Goal: Information Seeking & Learning: Learn about a topic

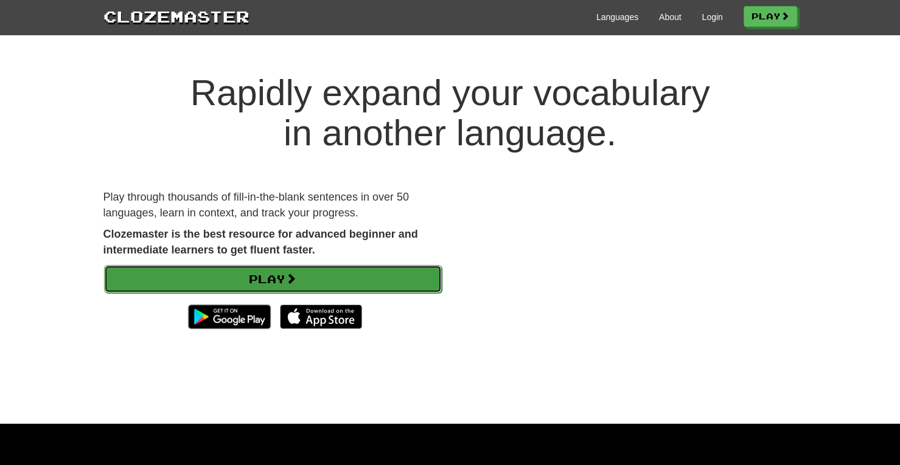
click at [278, 280] on link "Play" at bounding box center [273, 279] width 338 height 28
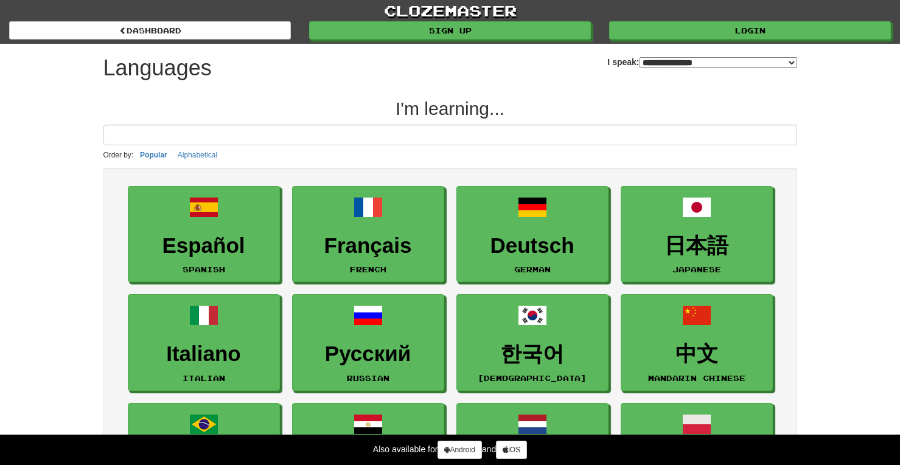
select select "*******"
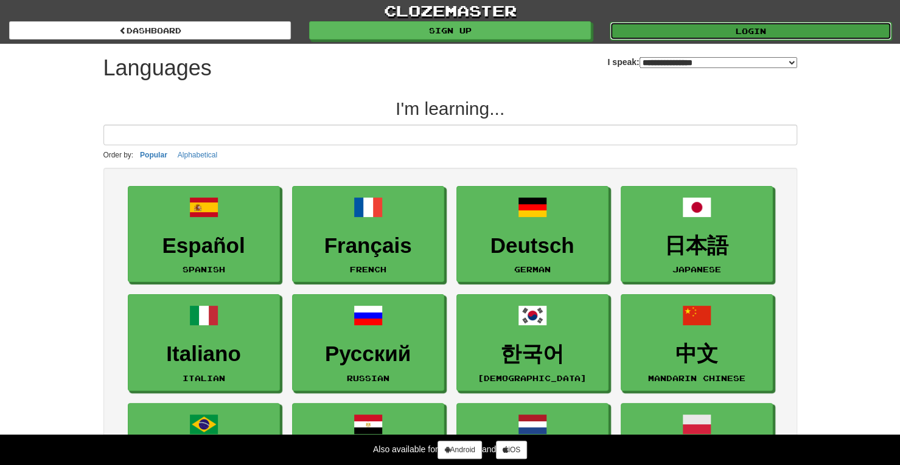
click at [733, 26] on link "Login" at bounding box center [750, 31] width 282 height 18
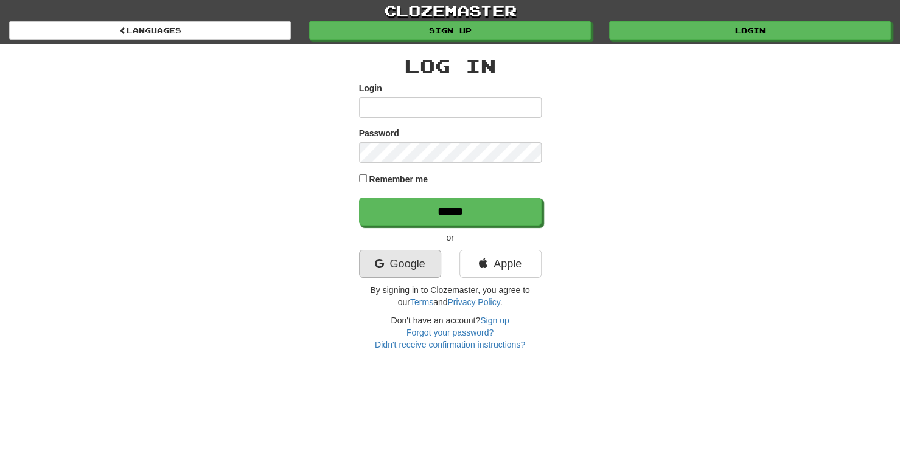
type input "**********"
click at [392, 273] on link "Google" at bounding box center [400, 264] width 82 height 28
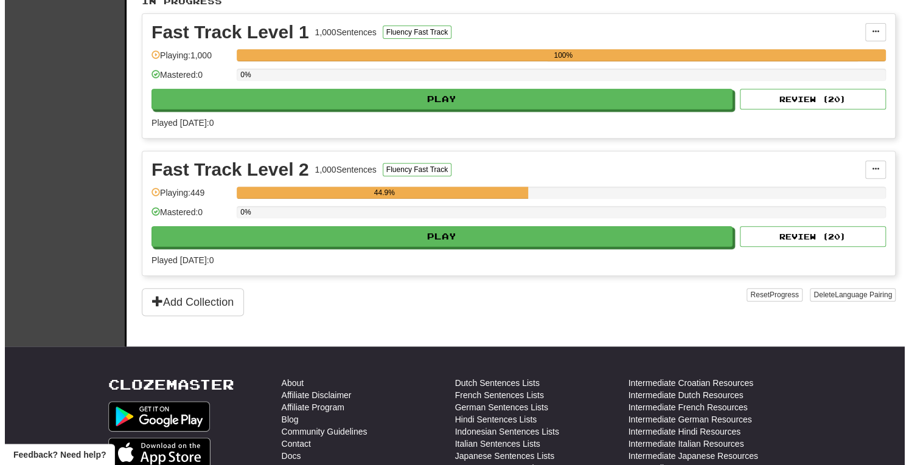
scroll to position [268, 0]
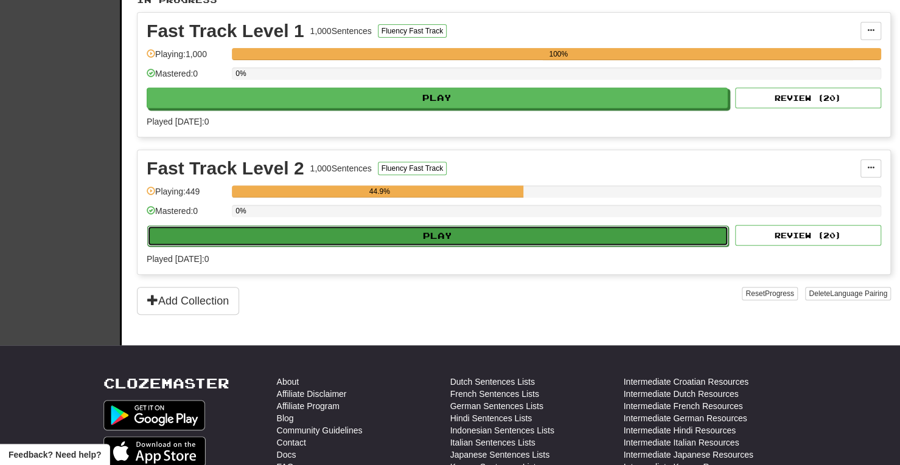
click at [439, 239] on button "Play" at bounding box center [437, 236] width 581 height 21
select select "**"
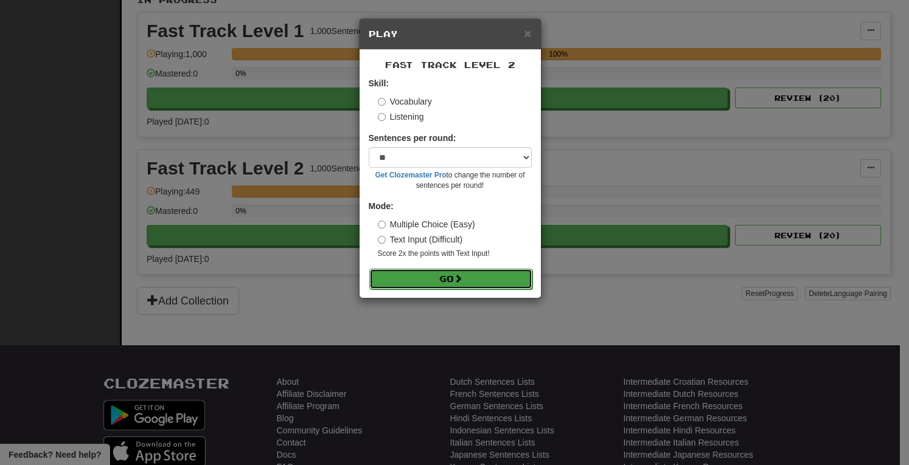
click at [428, 276] on button "Go" at bounding box center [450, 279] width 163 height 21
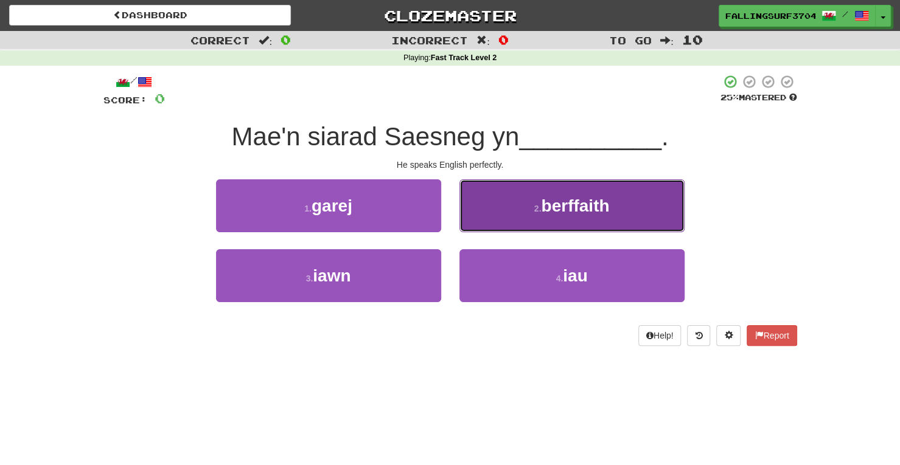
click at [545, 211] on span "berffaith" at bounding box center [575, 205] width 68 height 19
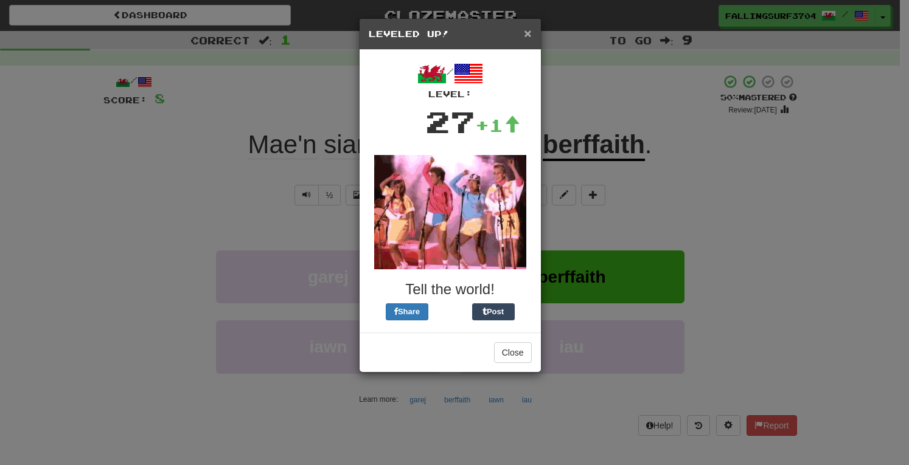
click at [527, 28] on span "×" at bounding box center [527, 33] width 7 height 14
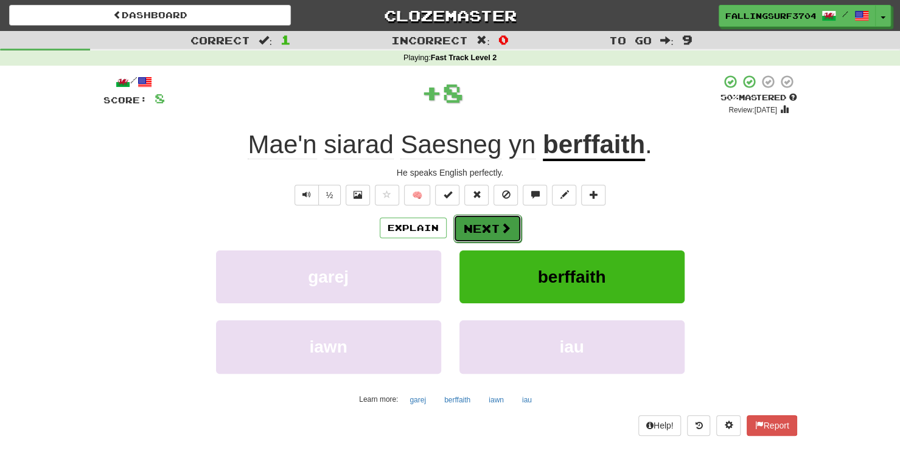
click at [488, 239] on button "Next" at bounding box center [487, 229] width 68 height 28
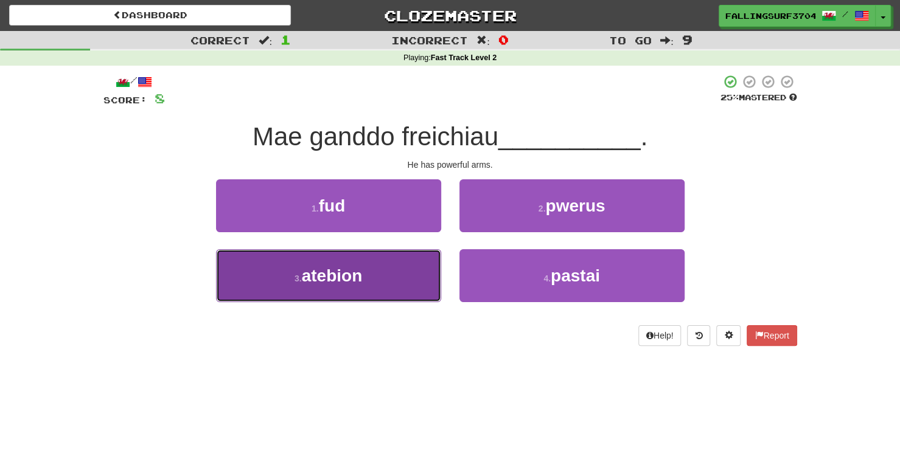
click at [343, 286] on button "3 . atebion" at bounding box center [328, 275] width 225 height 53
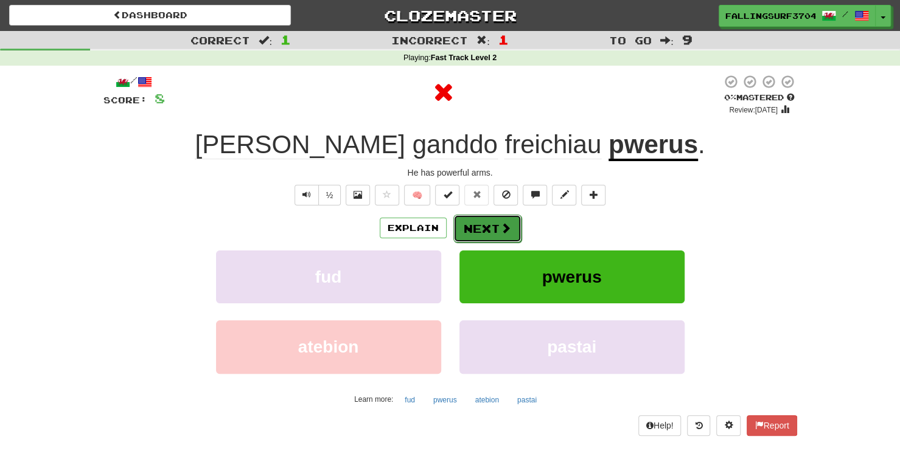
click at [487, 229] on button "Next" at bounding box center [487, 229] width 68 height 28
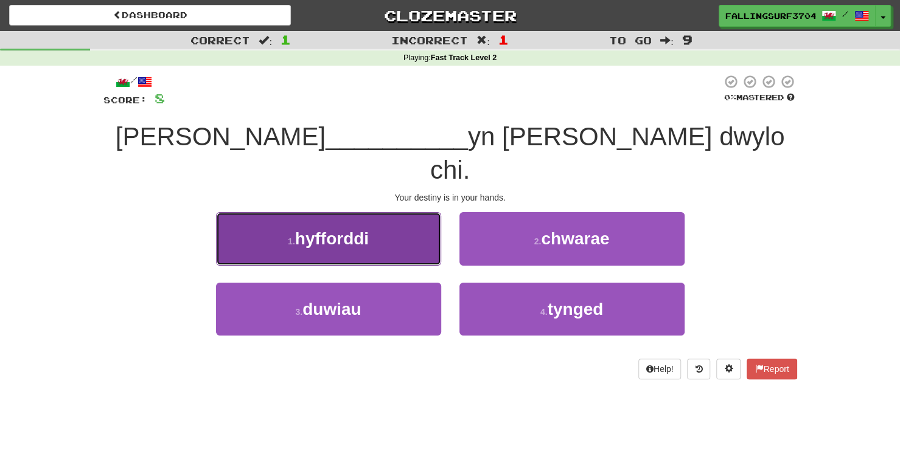
click at [342, 228] on button "1 . hyfforddi" at bounding box center [328, 238] width 225 height 53
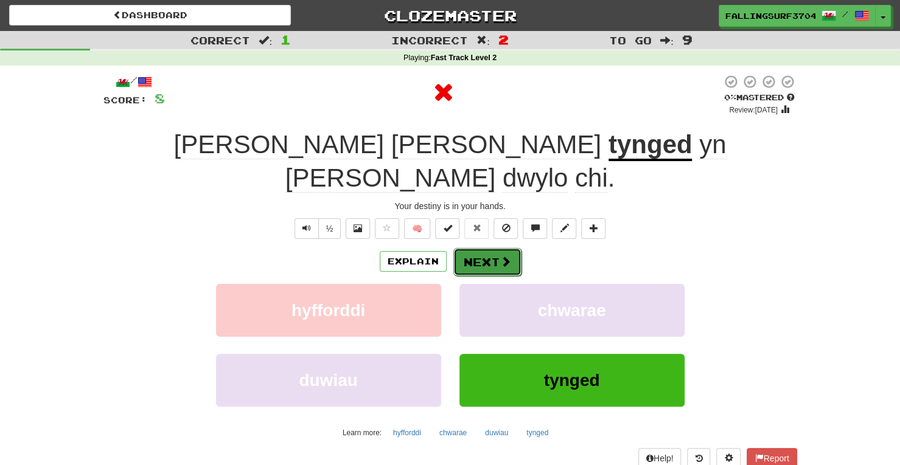
click at [493, 248] on button "Next" at bounding box center [487, 262] width 68 height 28
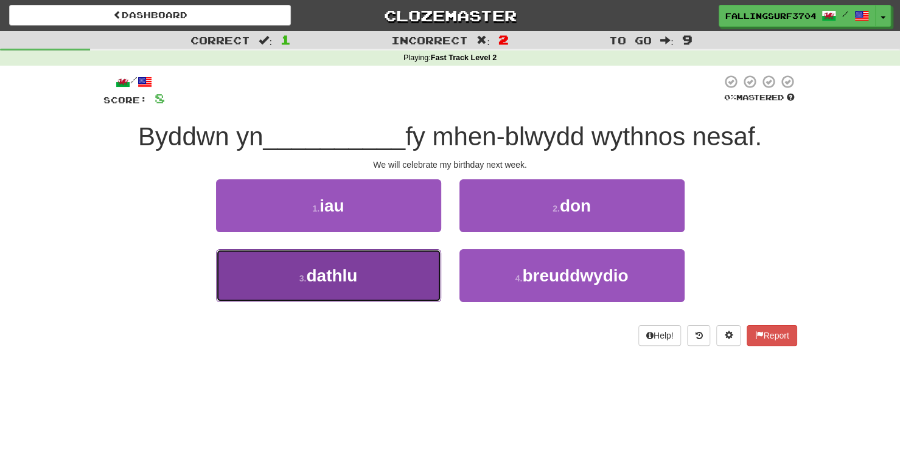
click at [393, 255] on button "3 . dathlu" at bounding box center [328, 275] width 225 height 53
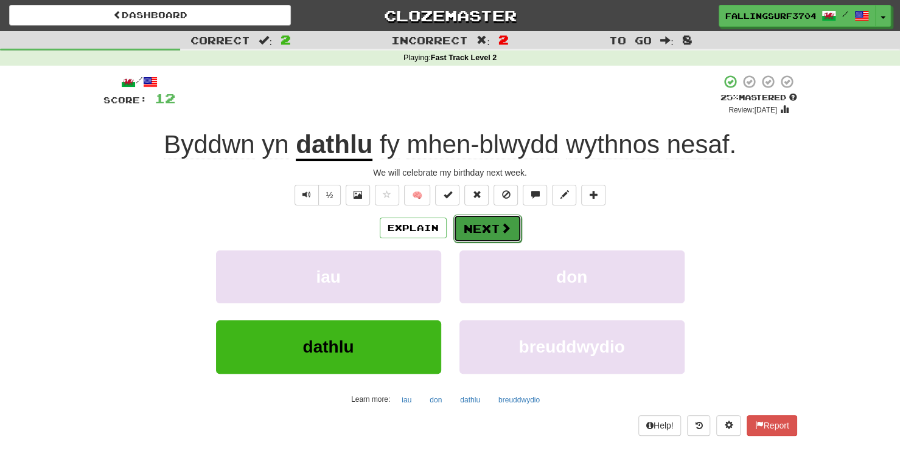
click at [495, 226] on button "Next" at bounding box center [487, 229] width 68 height 28
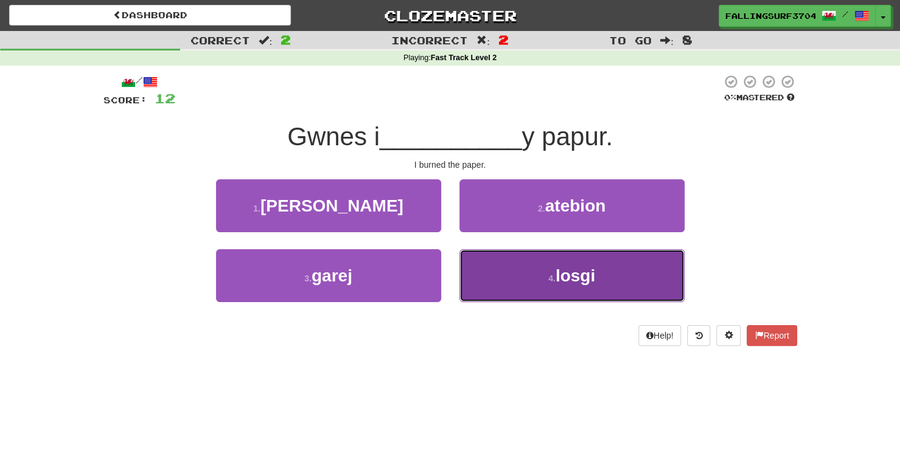
click at [539, 289] on button "4 . losgi" at bounding box center [571, 275] width 225 height 53
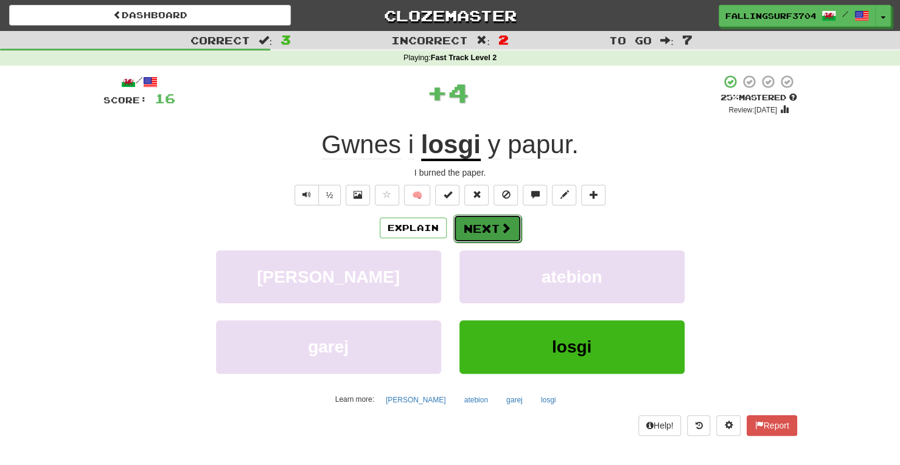
click at [475, 226] on button "Next" at bounding box center [487, 229] width 68 height 28
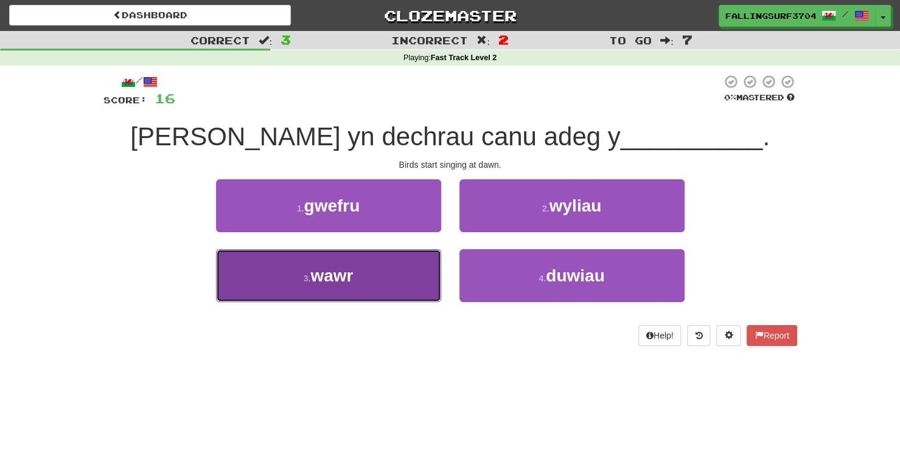
click at [370, 291] on button "3 . wawr" at bounding box center [328, 275] width 225 height 53
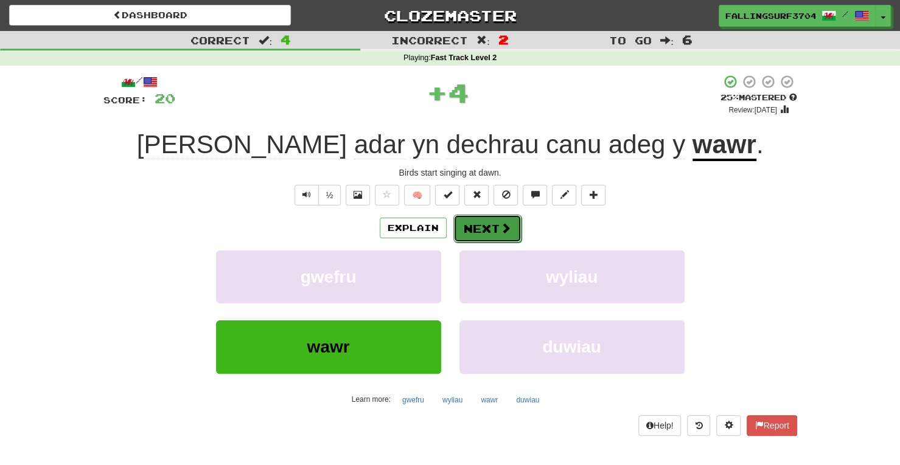
click at [500, 226] on span at bounding box center [505, 228] width 11 height 11
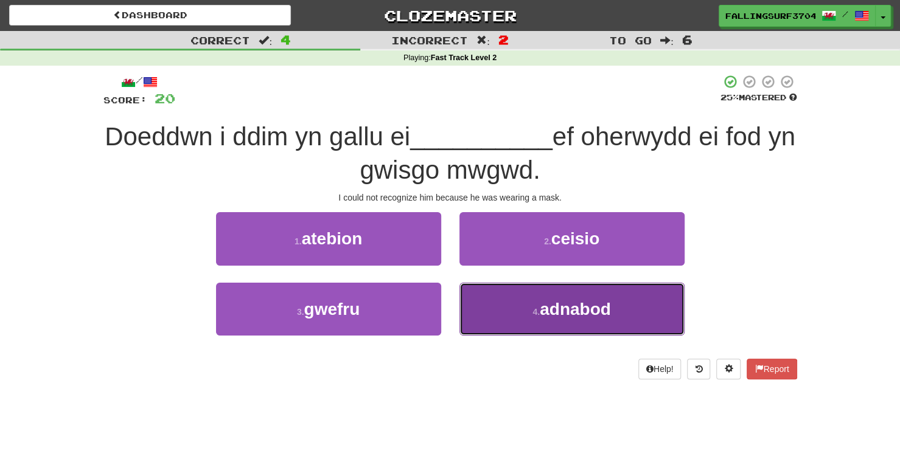
click at [545, 293] on button "4 . adnabod" at bounding box center [571, 309] width 225 height 53
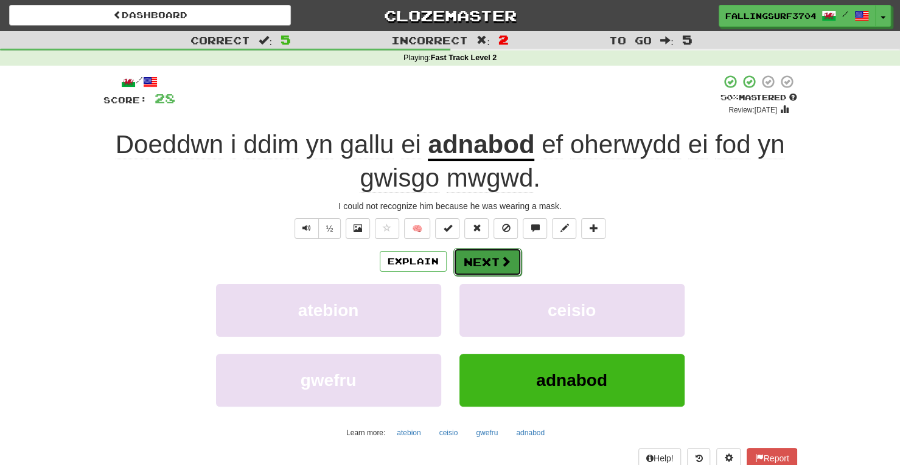
click at [501, 264] on span at bounding box center [505, 261] width 11 height 11
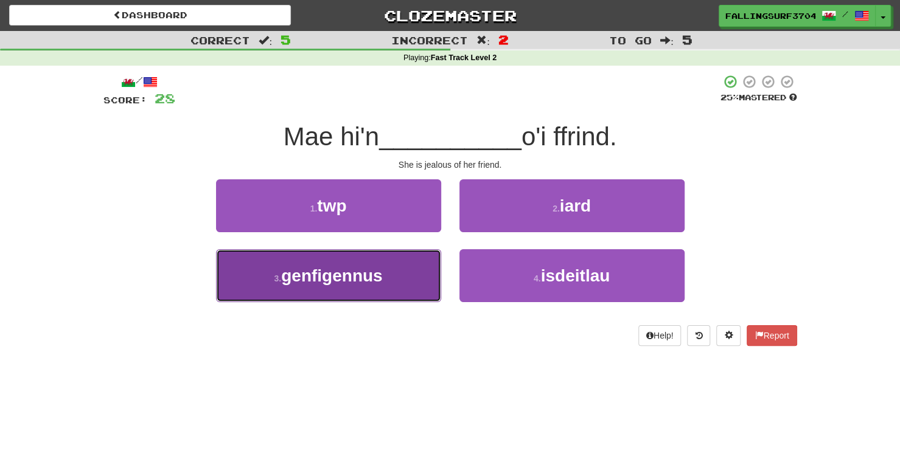
click at [369, 272] on span "genfigennus" at bounding box center [331, 275] width 101 height 19
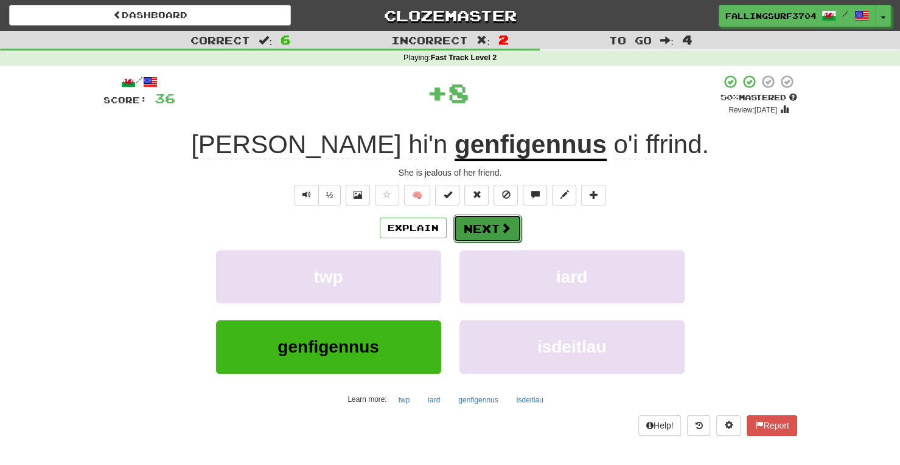
click at [491, 226] on button "Next" at bounding box center [487, 229] width 68 height 28
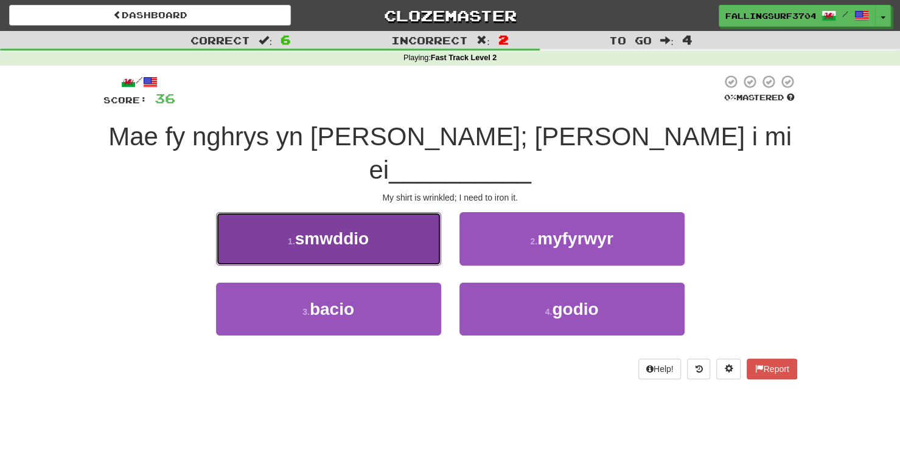
click at [386, 221] on button "1 . smwddio" at bounding box center [328, 238] width 225 height 53
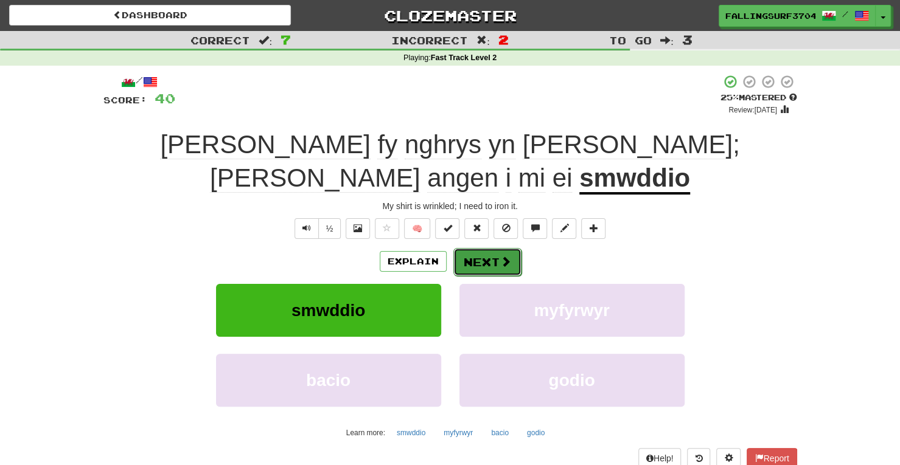
click at [493, 248] on button "Next" at bounding box center [487, 262] width 68 height 28
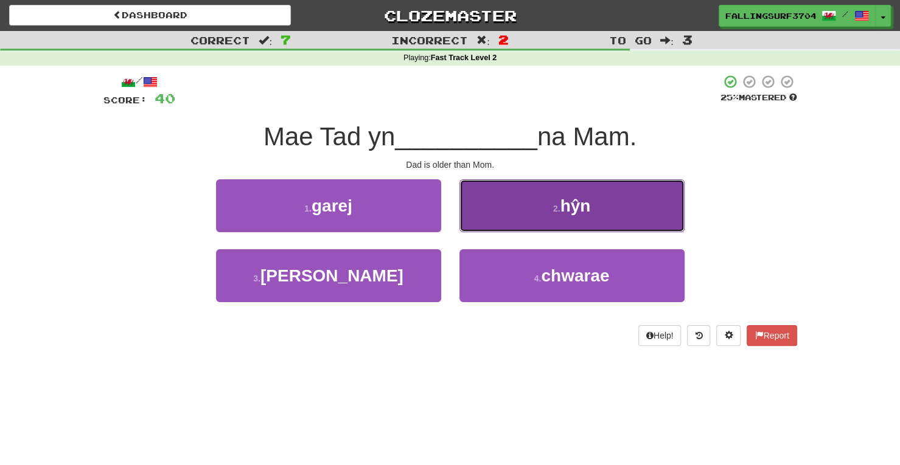
click at [563, 203] on span "hŷn" at bounding box center [575, 205] width 30 height 19
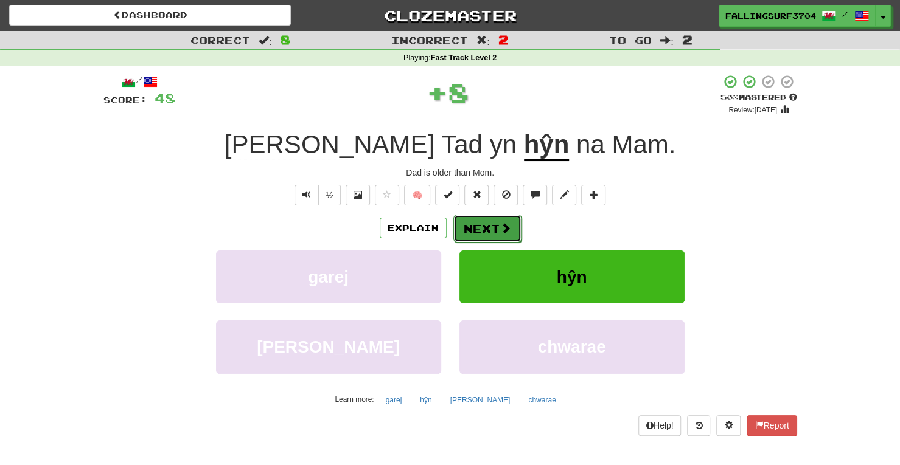
click at [485, 225] on button "Next" at bounding box center [487, 229] width 68 height 28
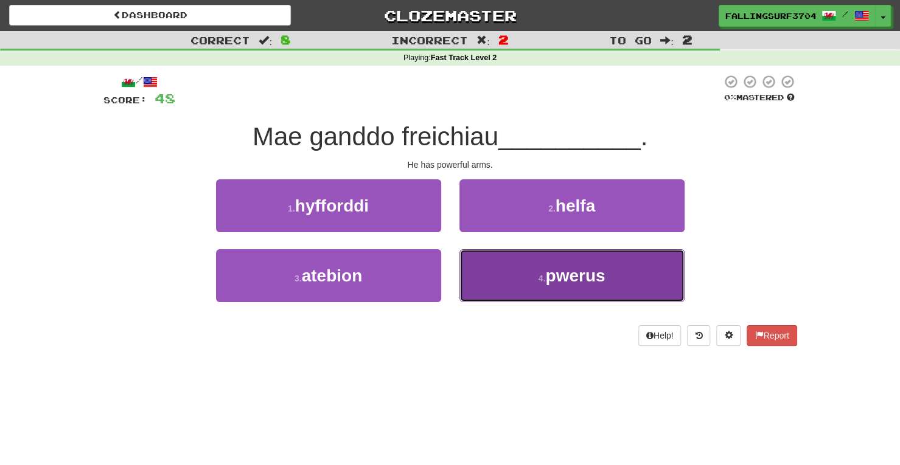
click at [548, 274] on span "pwerus" at bounding box center [575, 275] width 60 height 19
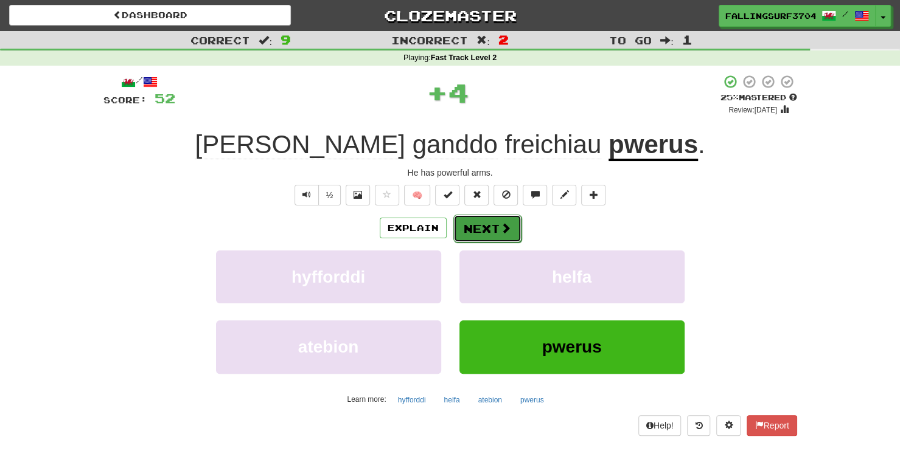
click at [484, 227] on button "Next" at bounding box center [487, 229] width 68 height 28
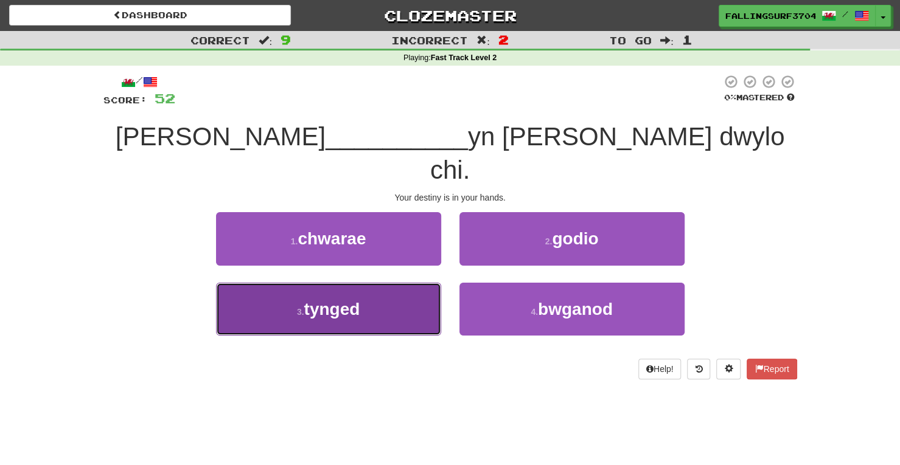
click at [370, 283] on button "3 . tynged" at bounding box center [328, 309] width 225 height 53
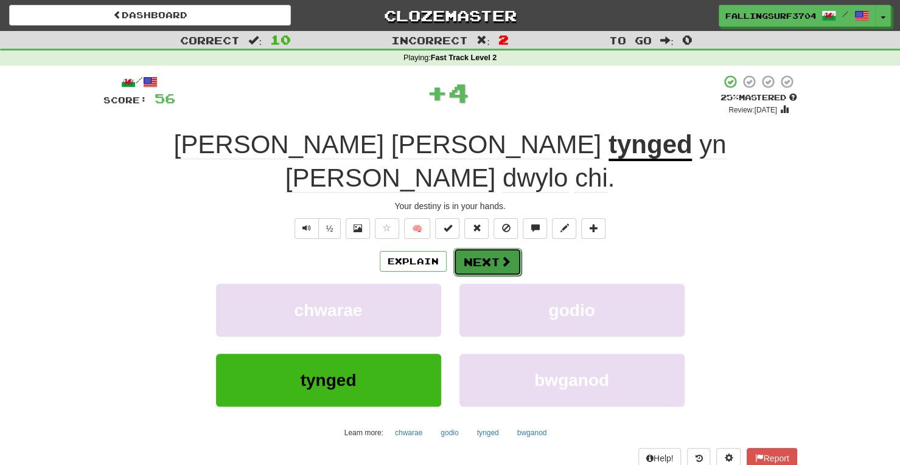
click at [494, 248] on button "Next" at bounding box center [487, 262] width 68 height 28
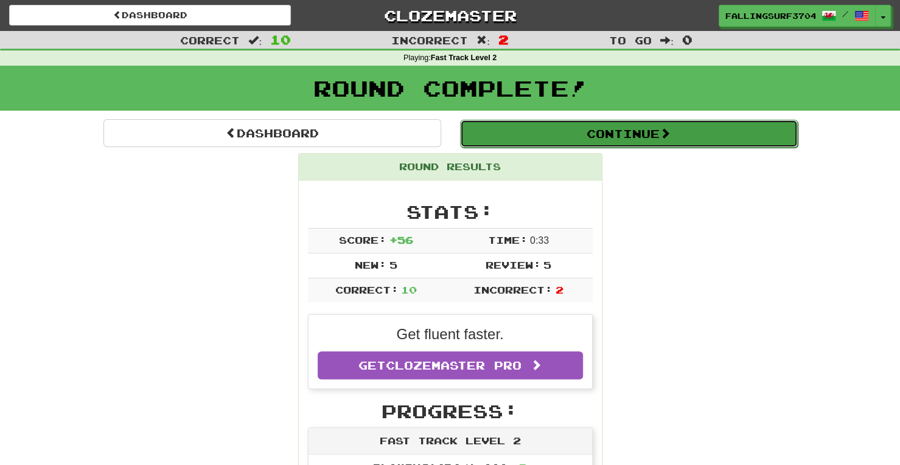
click at [615, 128] on button "Continue" at bounding box center [629, 134] width 338 height 28
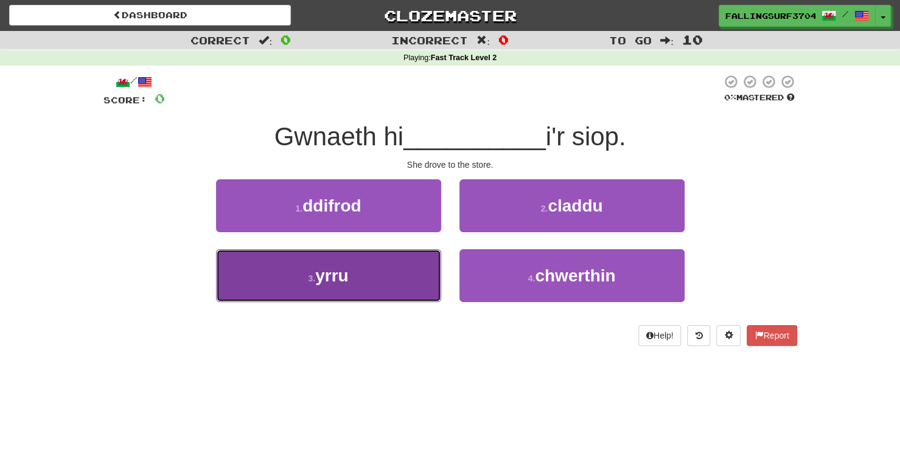
click at [333, 278] on span "yrru" at bounding box center [331, 275] width 33 height 19
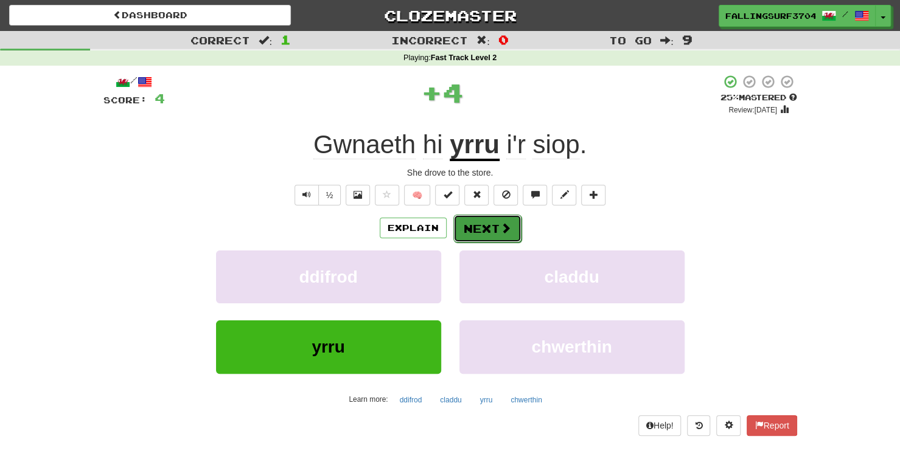
click at [477, 228] on button "Next" at bounding box center [487, 229] width 68 height 28
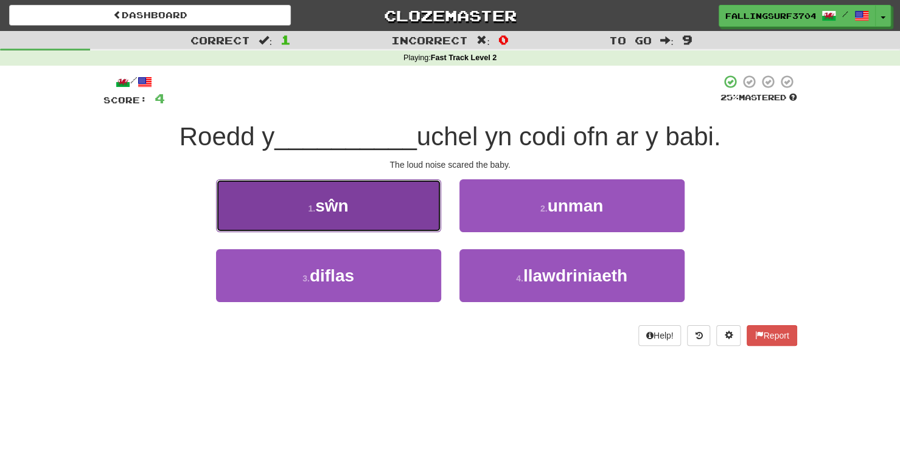
click at [359, 221] on button "1 . sŵn" at bounding box center [328, 205] width 225 height 53
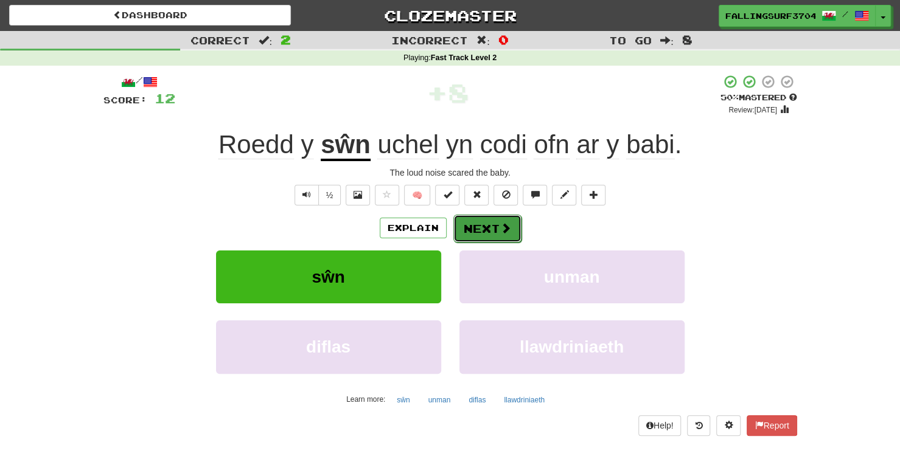
click at [498, 228] on button "Next" at bounding box center [487, 229] width 68 height 28
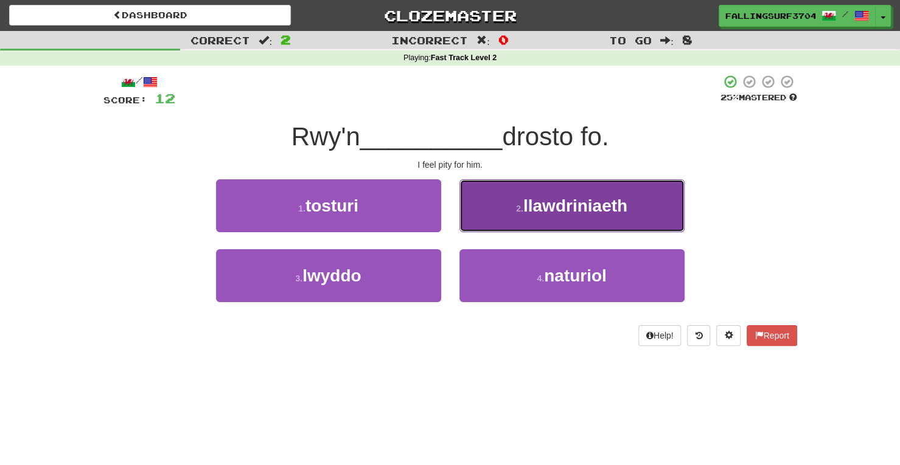
click at [589, 192] on button "2 . llawdriniaeth" at bounding box center [571, 205] width 225 height 53
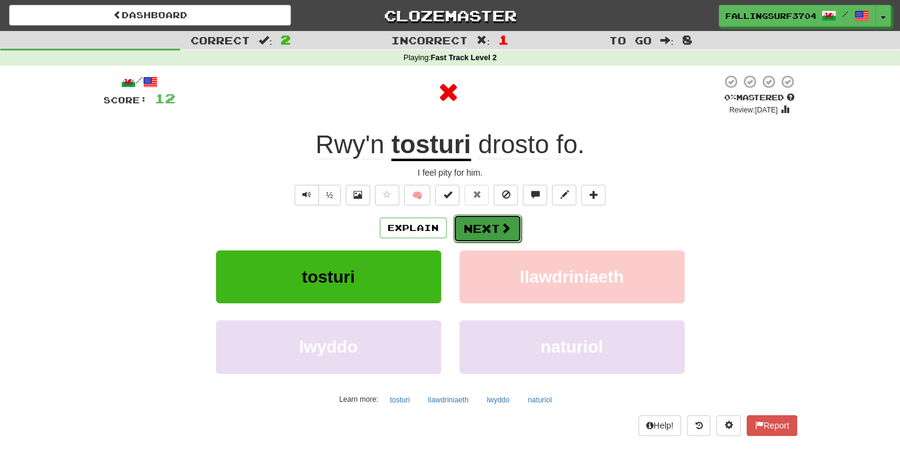
click at [493, 227] on button "Next" at bounding box center [487, 229] width 68 height 28
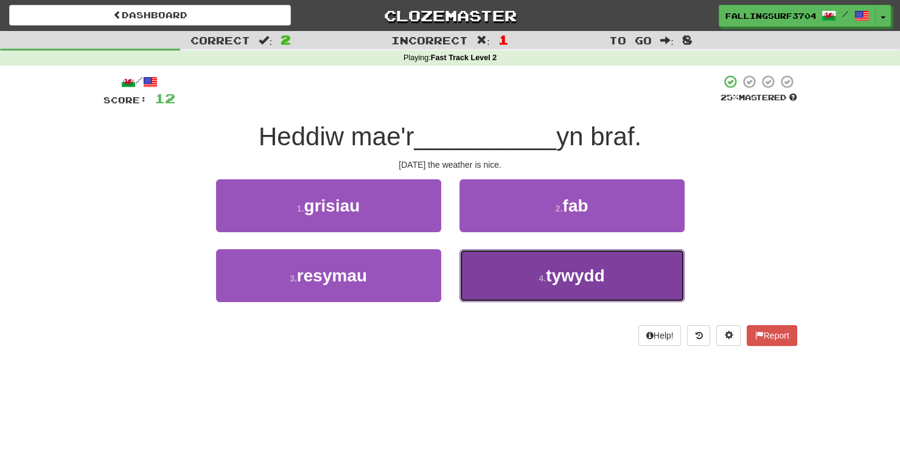
click at [584, 279] on span "tywydd" at bounding box center [575, 275] width 58 height 19
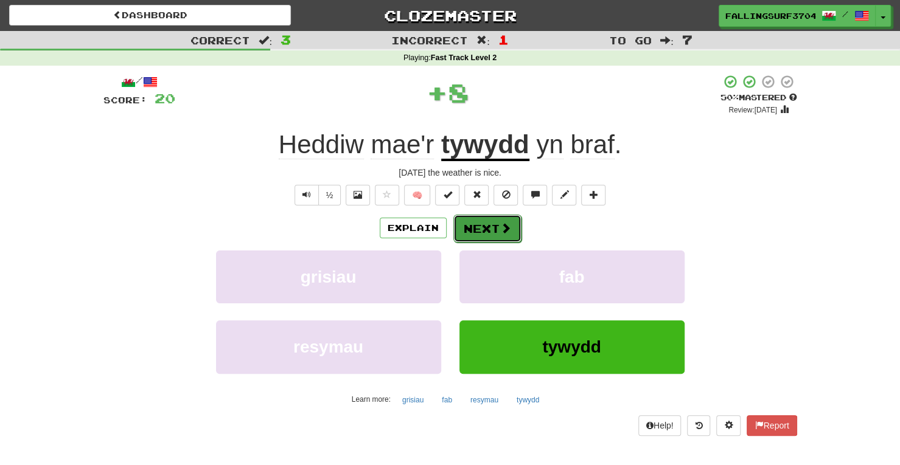
click at [504, 233] on span at bounding box center [505, 228] width 11 height 11
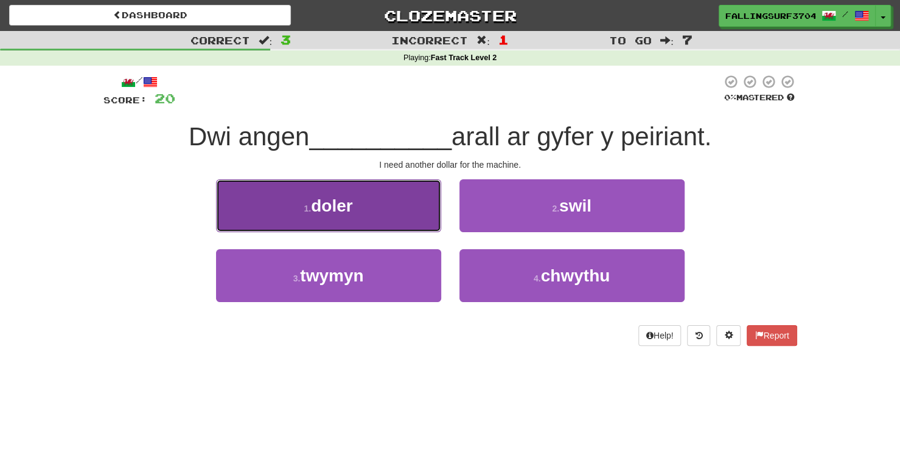
click at [339, 218] on button "1 . doler" at bounding box center [328, 205] width 225 height 53
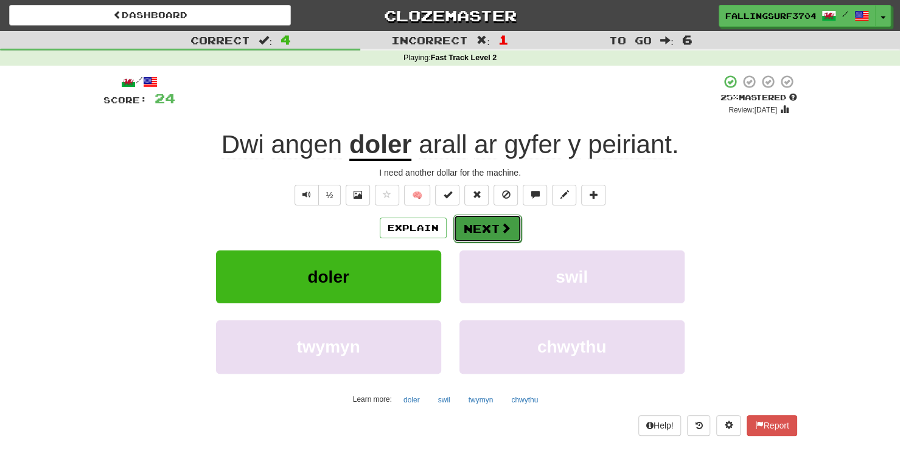
click at [488, 231] on button "Next" at bounding box center [487, 229] width 68 height 28
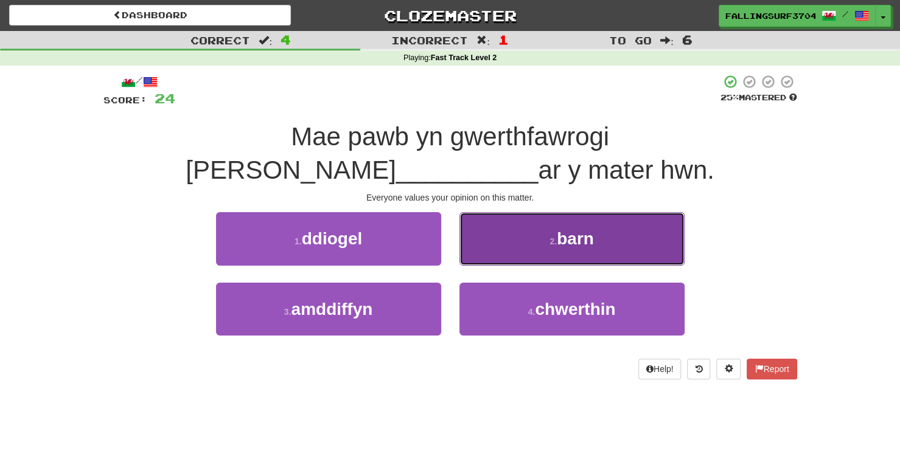
click at [598, 228] on button "2 . barn" at bounding box center [571, 238] width 225 height 53
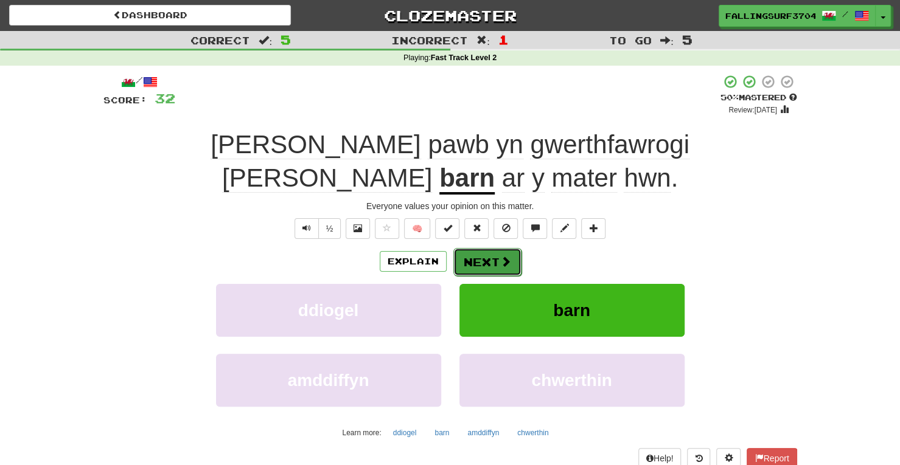
click at [485, 248] on button "Next" at bounding box center [487, 262] width 68 height 28
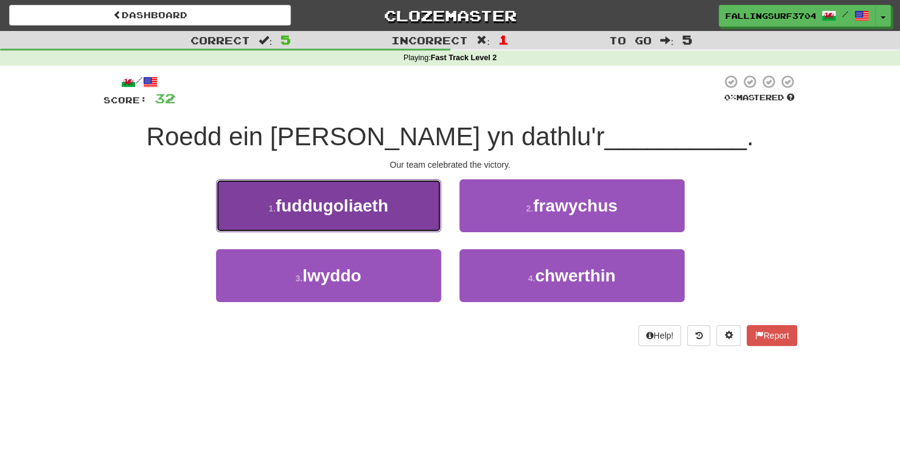
click at [360, 193] on button "1 . fuddugoliaeth" at bounding box center [328, 205] width 225 height 53
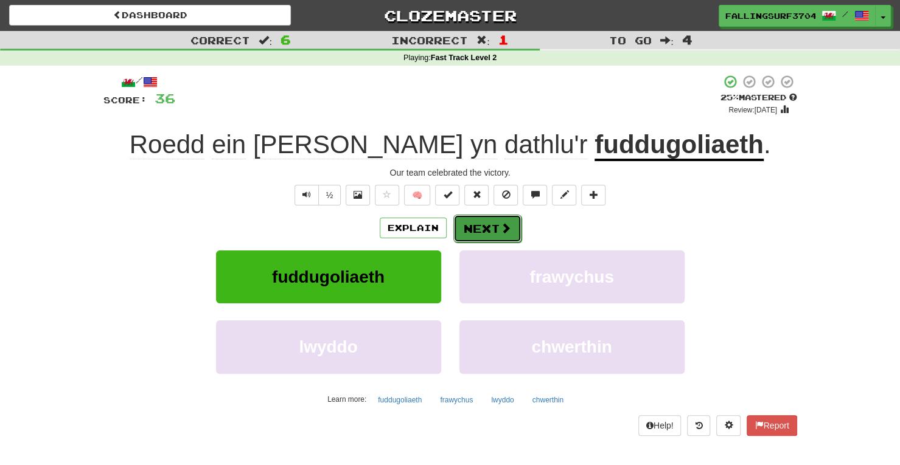
click at [492, 226] on button "Next" at bounding box center [487, 229] width 68 height 28
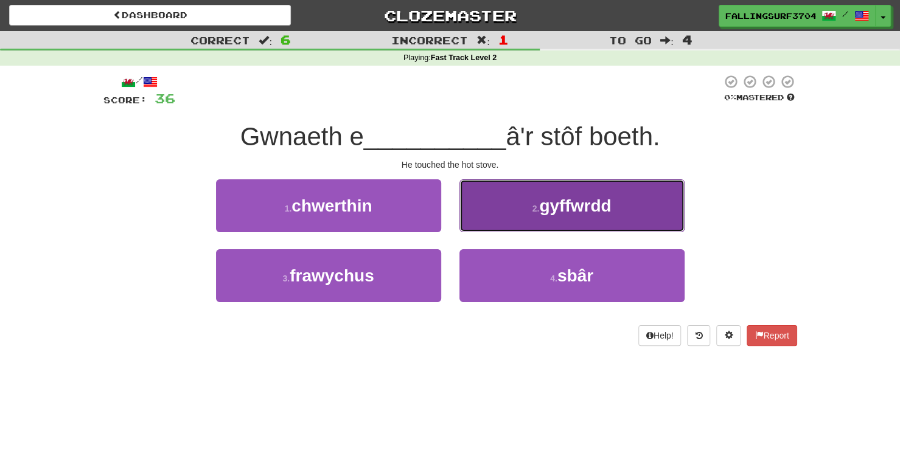
click at [557, 203] on span "gyffwrdd" at bounding box center [575, 205] width 72 height 19
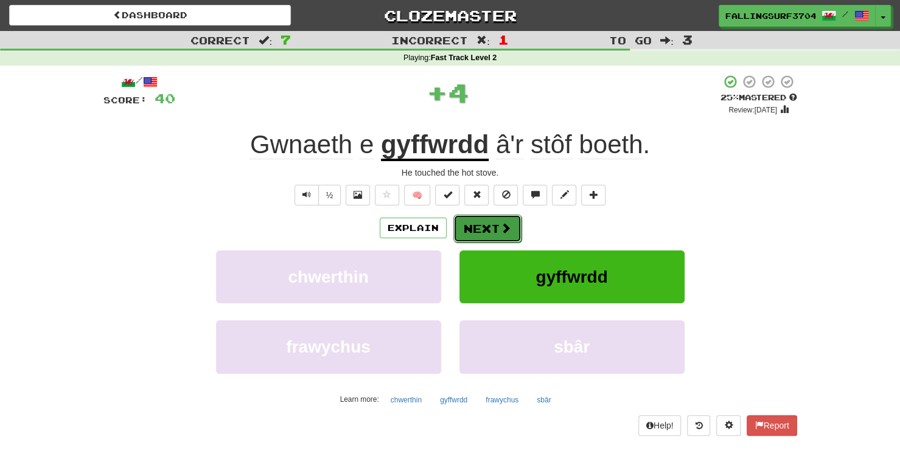
click at [489, 226] on button "Next" at bounding box center [487, 229] width 68 height 28
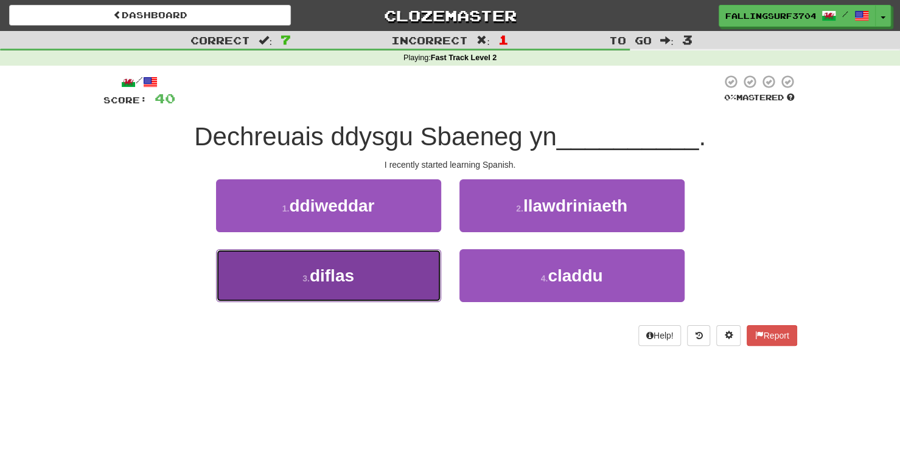
click at [375, 260] on button "3 . diflas" at bounding box center [328, 275] width 225 height 53
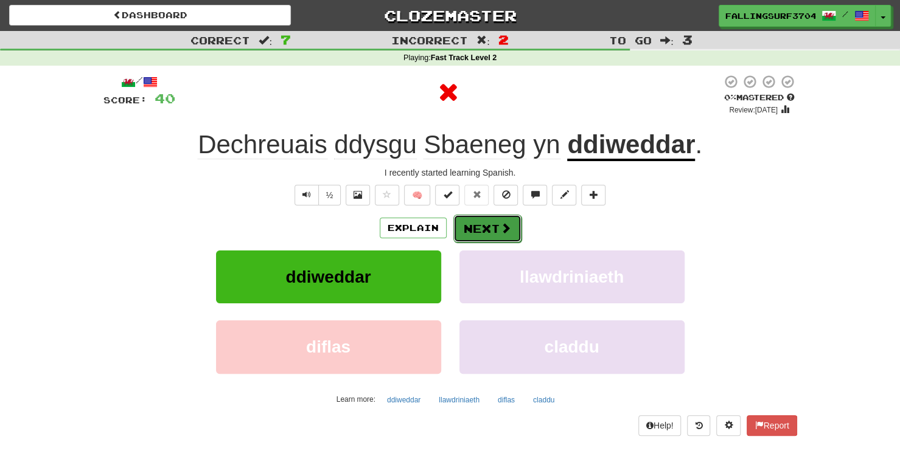
click at [493, 224] on button "Next" at bounding box center [487, 229] width 68 height 28
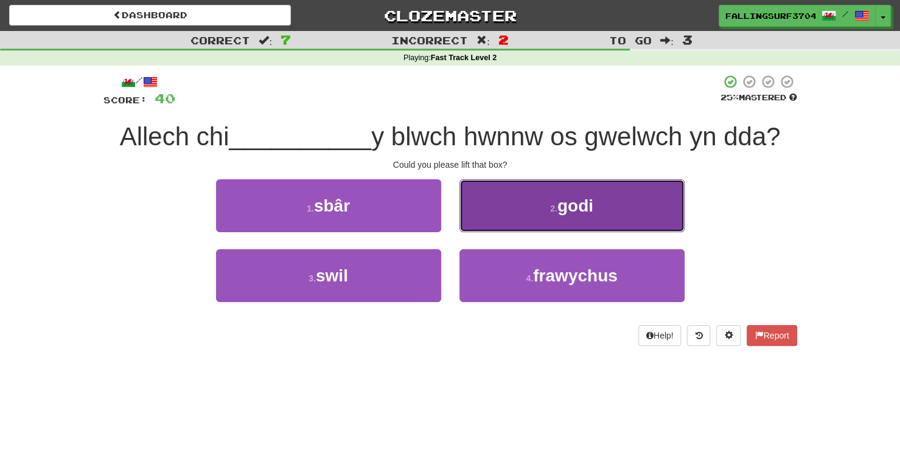
click at [577, 201] on span "godi" at bounding box center [575, 205] width 36 height 19
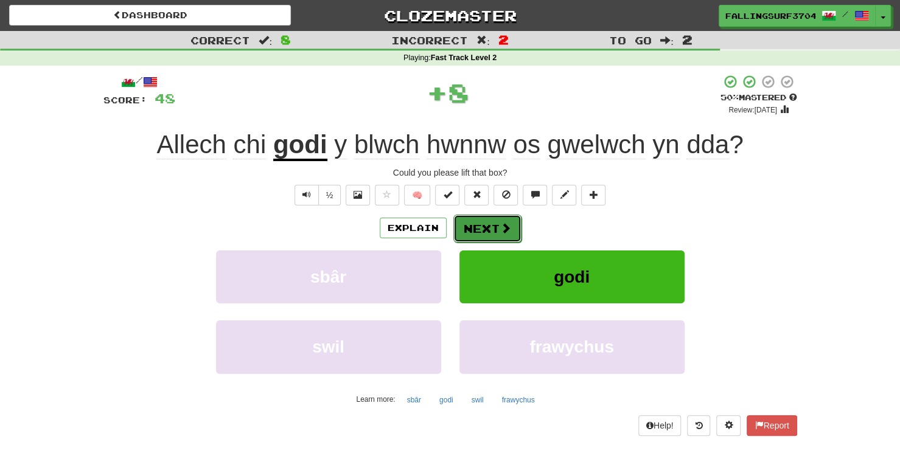
click at [468, 227] on button "Next" at bounding box center [487, 229] width 68 height 28
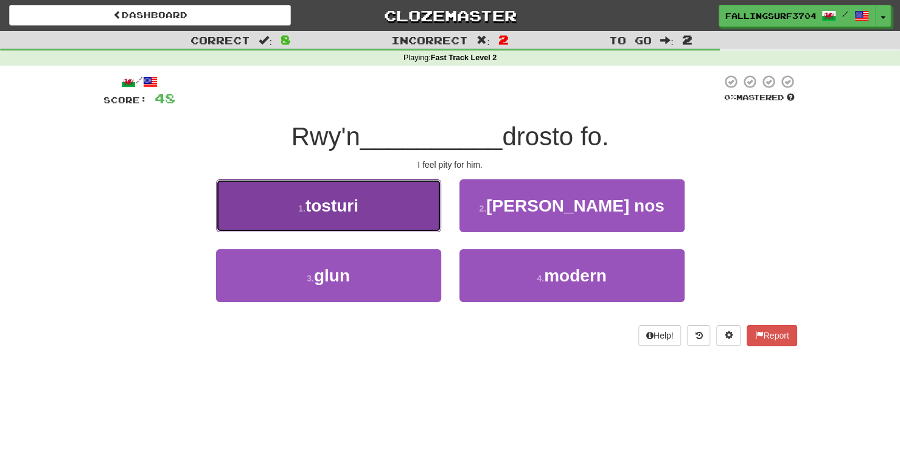
click at [335, 196] on span "tosturi" at bounding box center [331, 205] width 53 height 19
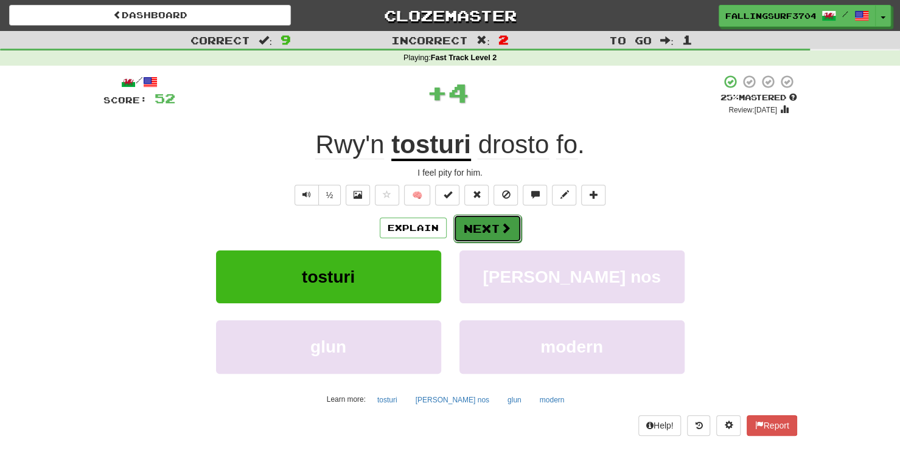
click at [488, 222] on button "Next" at bounding box center [487, 229] width 68 height 28
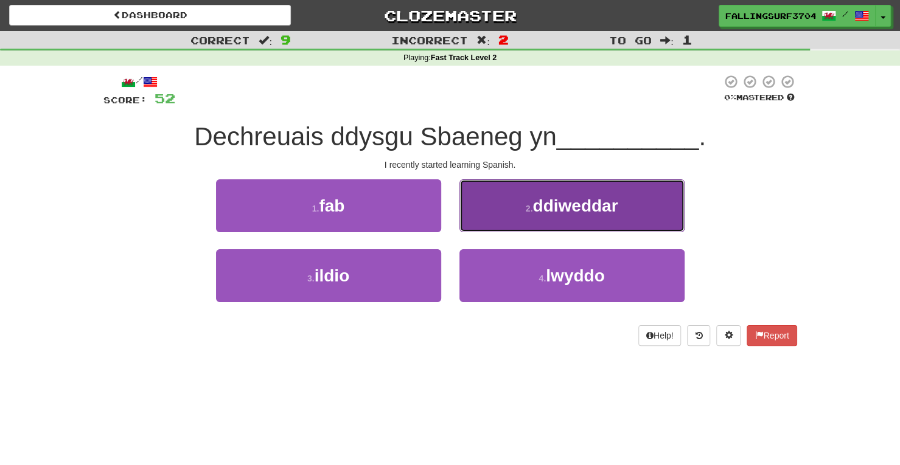
click at [556, 215] on button "2 . ddiweddar" at bounding box center [571, 205] width 225 height 53
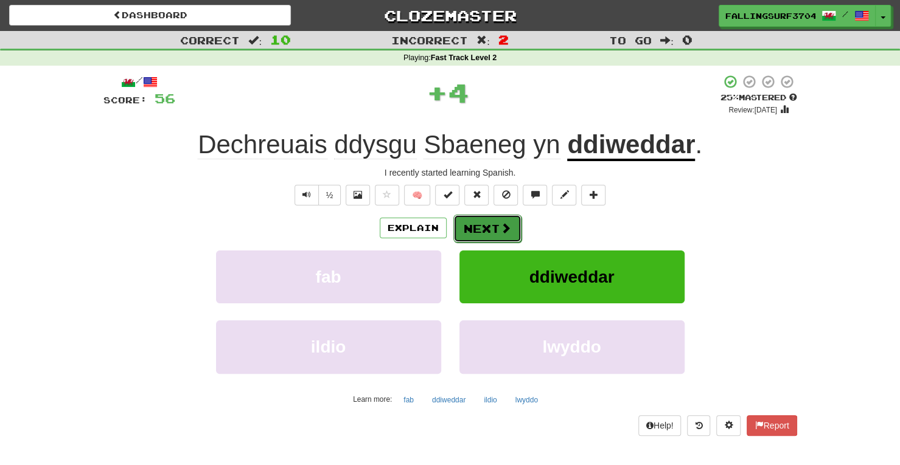
click at [483, 223] on button "Next" at bounding box center [487, 229] width 68 height 28
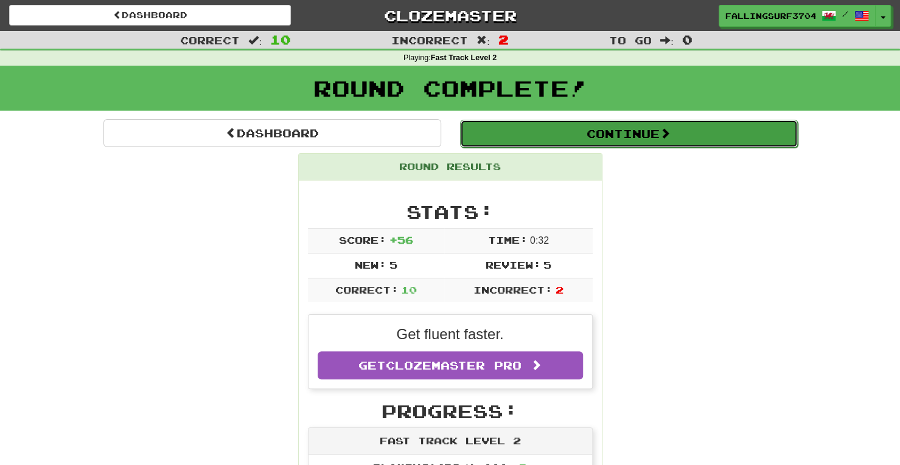
click at [600, 131] on button "Continue" at bounding box center [629, 134] width 338 height 28
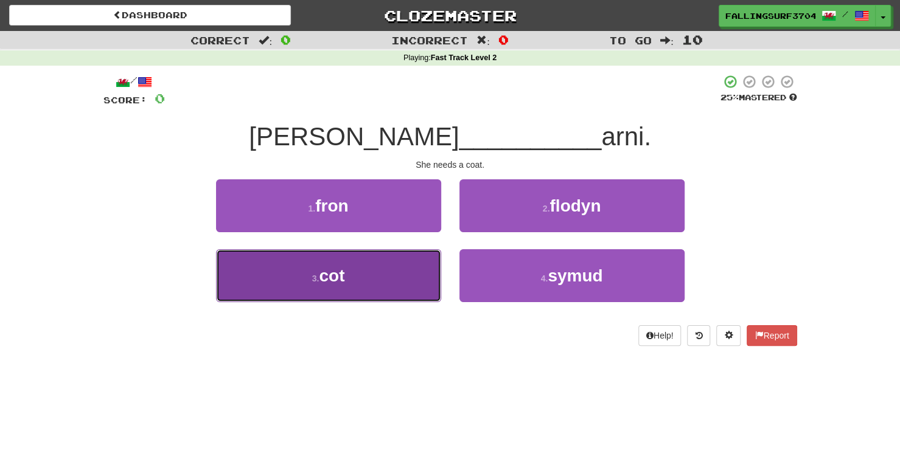
click at [365, 263] on button "3 . cot" at bounding box center [328, 275] width 225 height 53
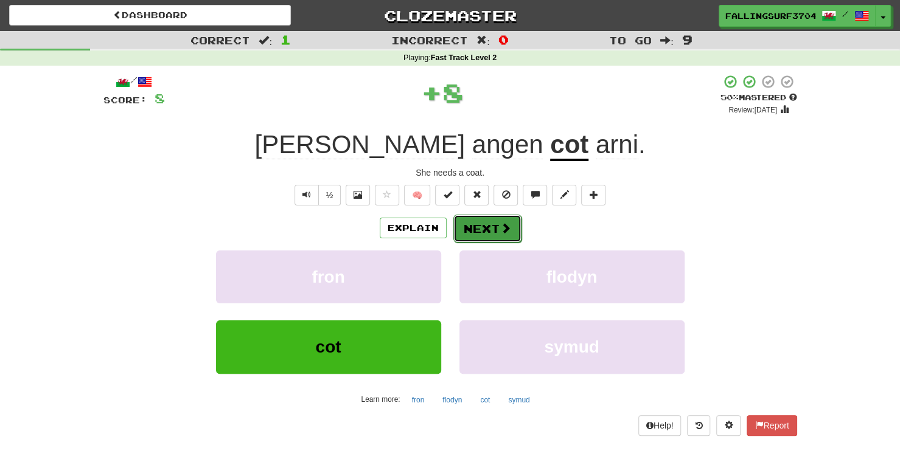
click at [495, 223] on button "Next" at bounding box center [487, 229] width 68 height 28
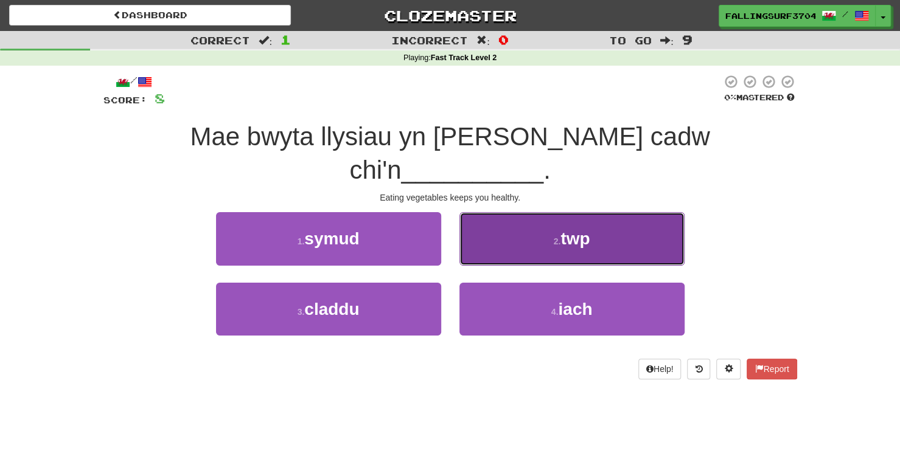
click at [558, 217] on button "2 . twp" at bounding box center [571, 238] width 225 height 53
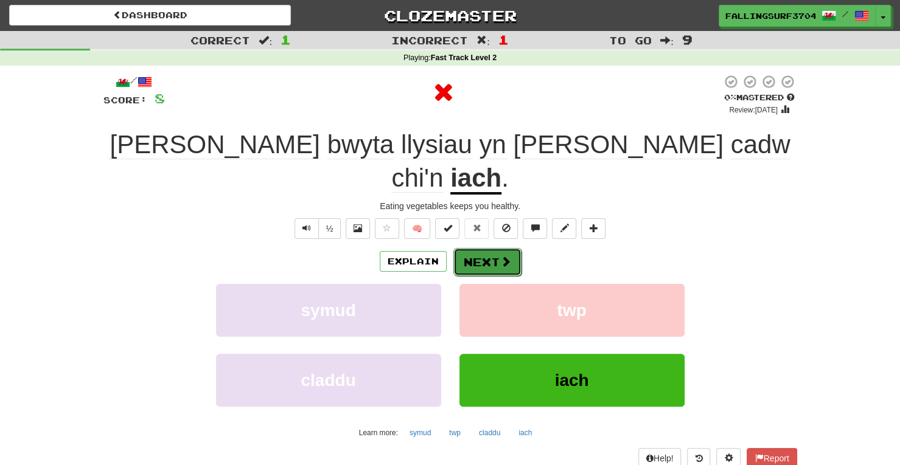
click at [507, 256] on span at bounding box center [505, 261] width 11 height 11
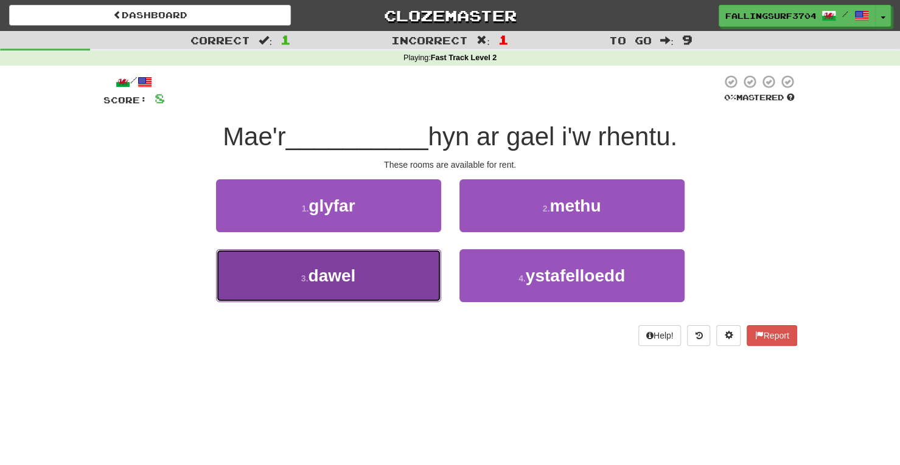
click at [359, 272] on button "3 . dawel" at bounding box center [328, 275] width 225 height 53
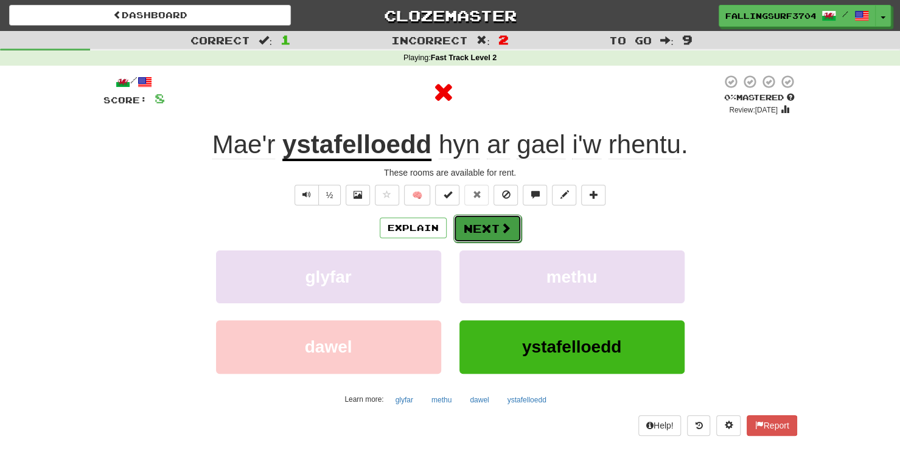
click at [480, 222] on button "Next" at bounding box center [487, 229] width 68 height 28
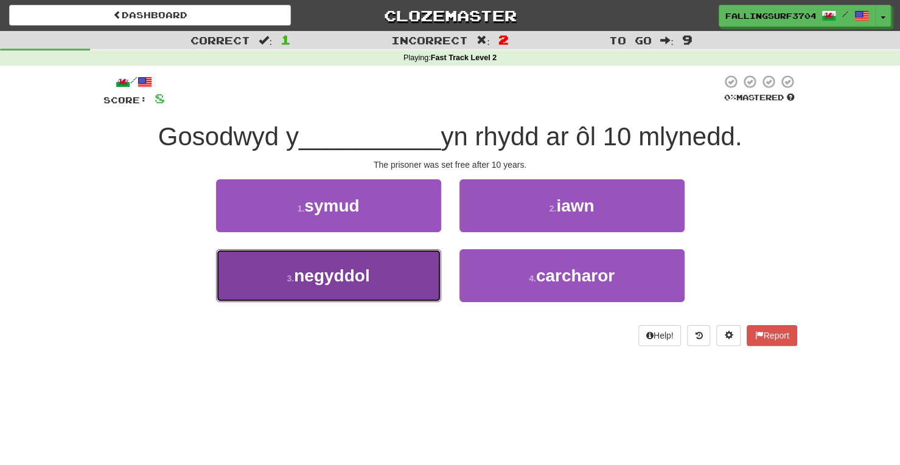
click at [376, 282] on button "3 . negyddol" at bounding box center [328, 275] width 225 height 53
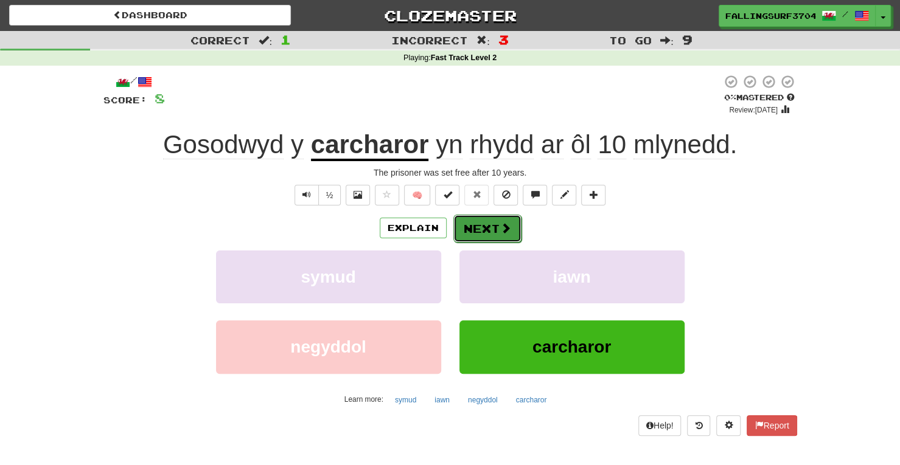
click at [483, 224] on button "Next" at bounding box center [487, 229] width 68 height 28
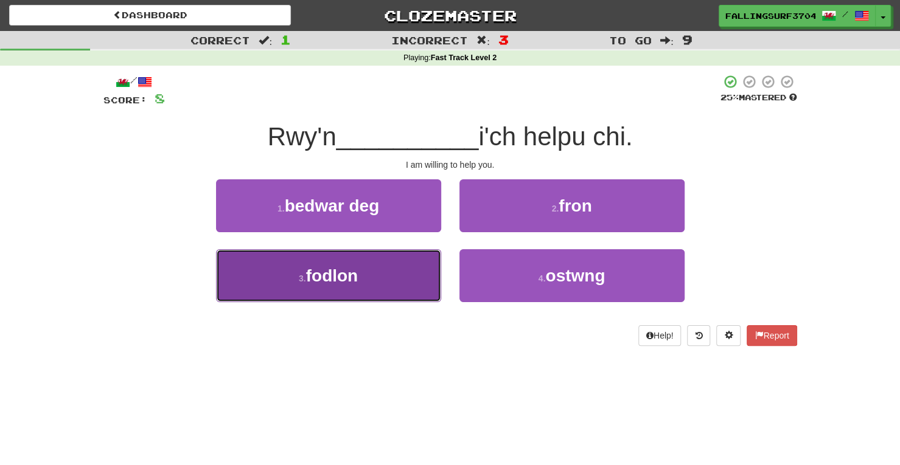
click at [401, 273] on button "3 . fodlon" at bounding box center [328, 275] width 225 height 53
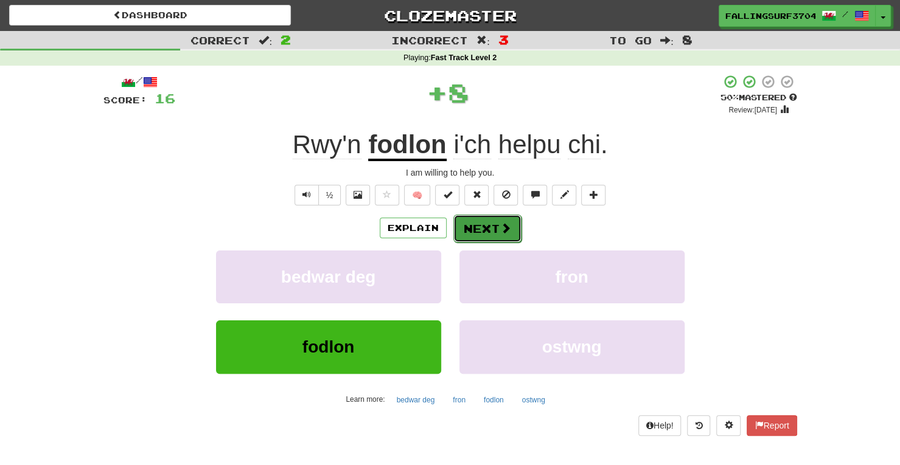
click at [483, 228] on button "Next" at bounding box center [487, 229] width 68 height 28
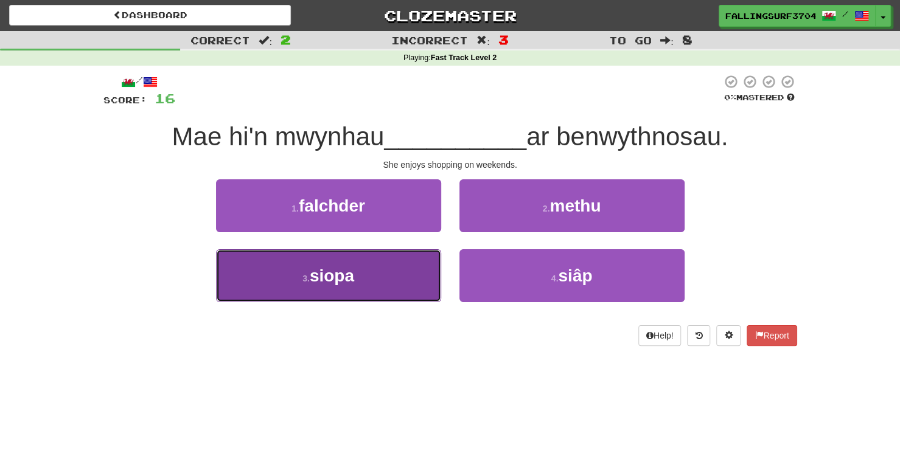
click at [369, 294] on button "3 . siopa" at bounding box center [328, 275] width 225 height 53
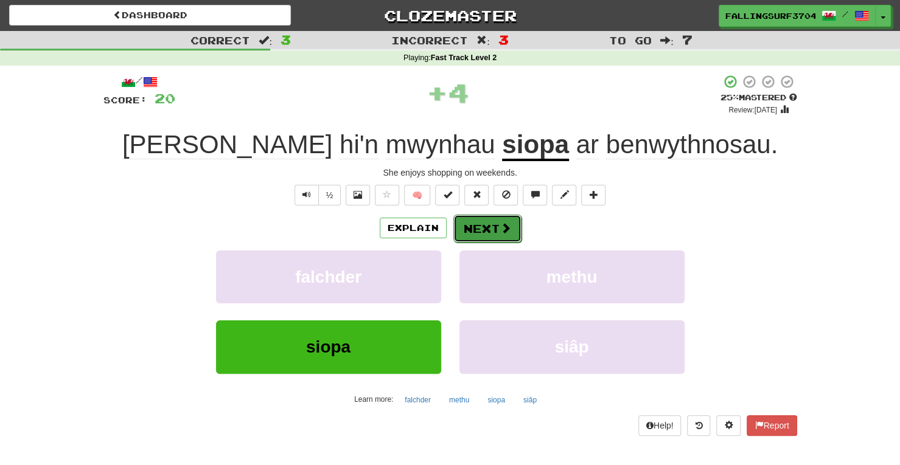
click at [471, 227] on button "Next" at bounding box center [487, 229] width 68 height 28
